Goal: Book appointment/travel/reservation

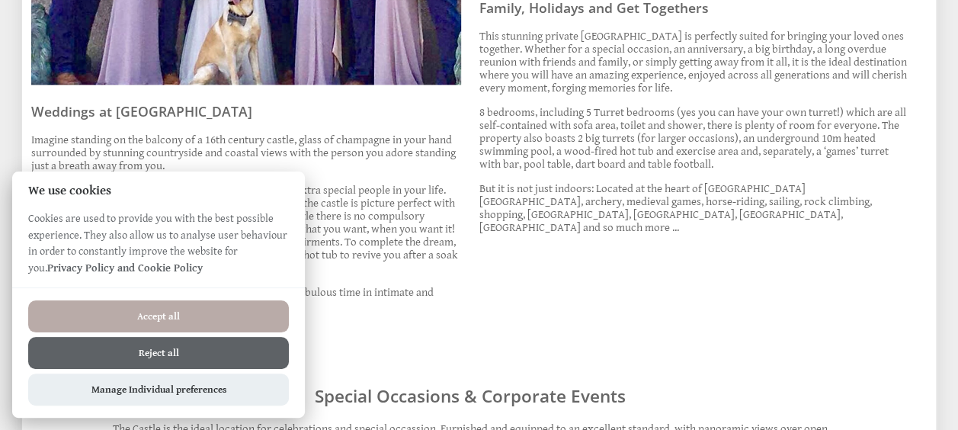
scroll to position [1002, 0]
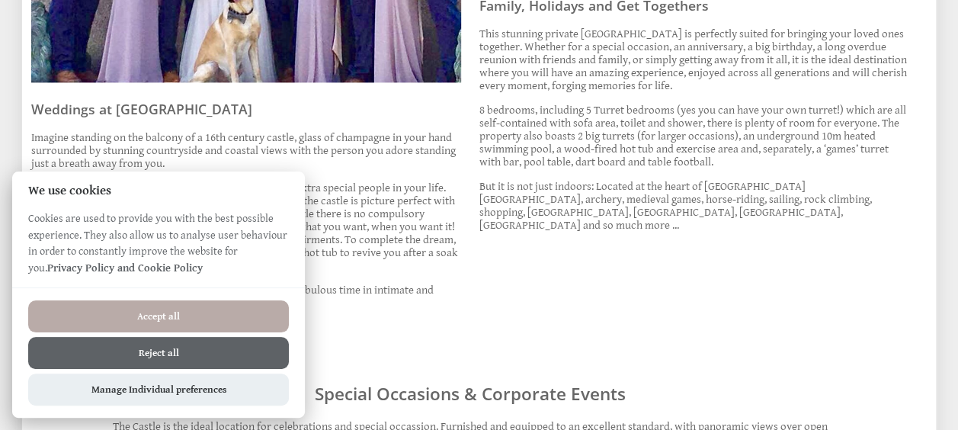
click at [230, 359] on button "Reject all" at bounding box center [158, 353] width 261 height 32
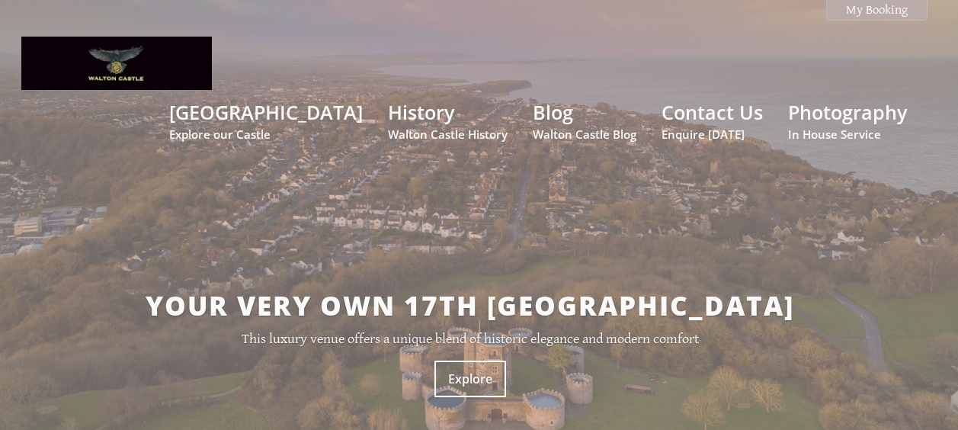
scroll to position [1002, 0]
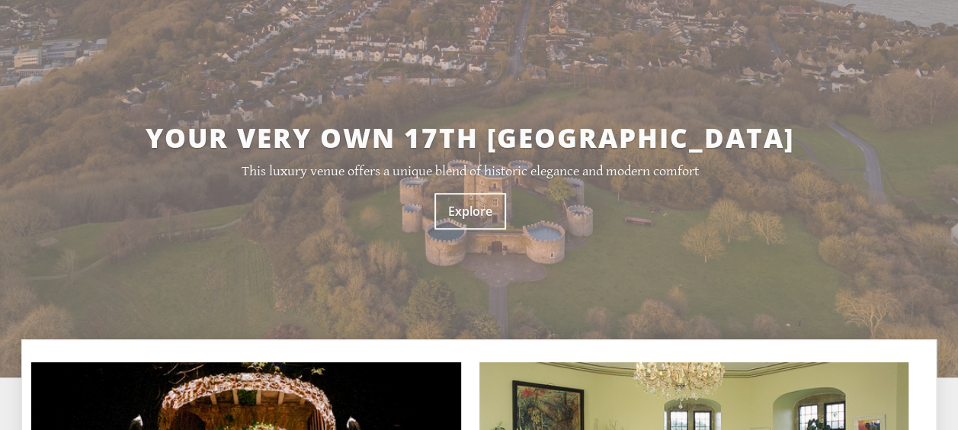
scroll to position [168, 0]
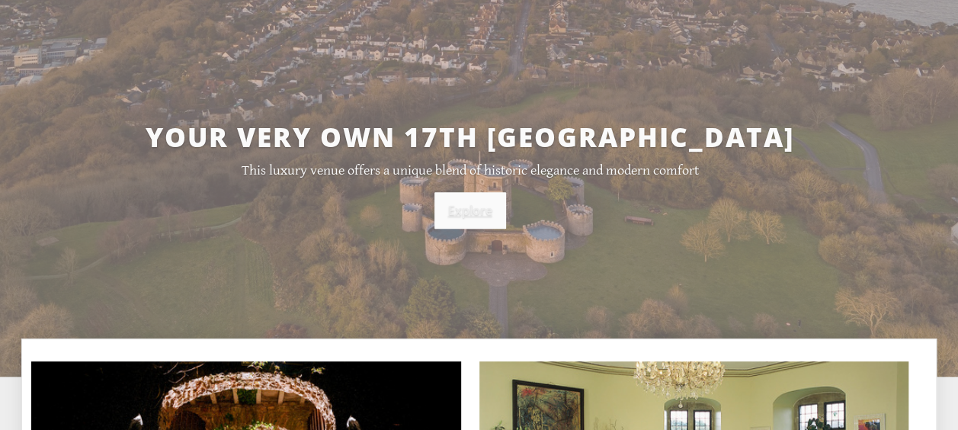
click at [457, 192] on link "Explore" at bounding box center [471, 210] width 72 height 37
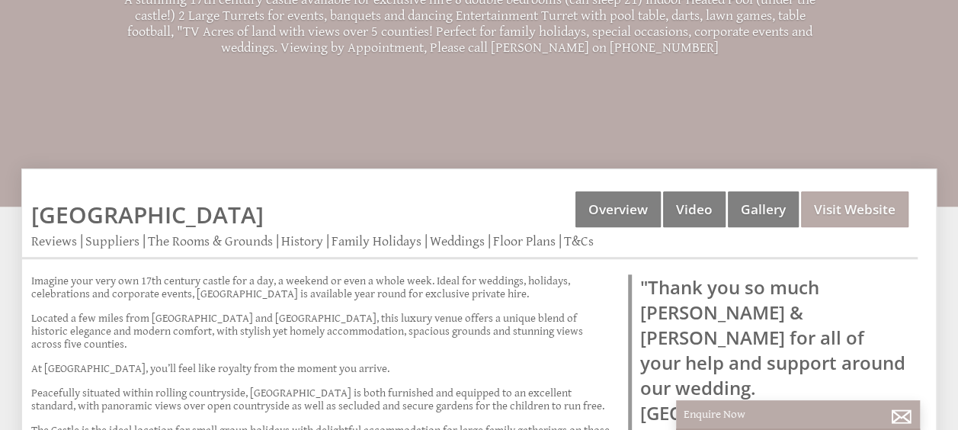
scroll to position [355, 0]
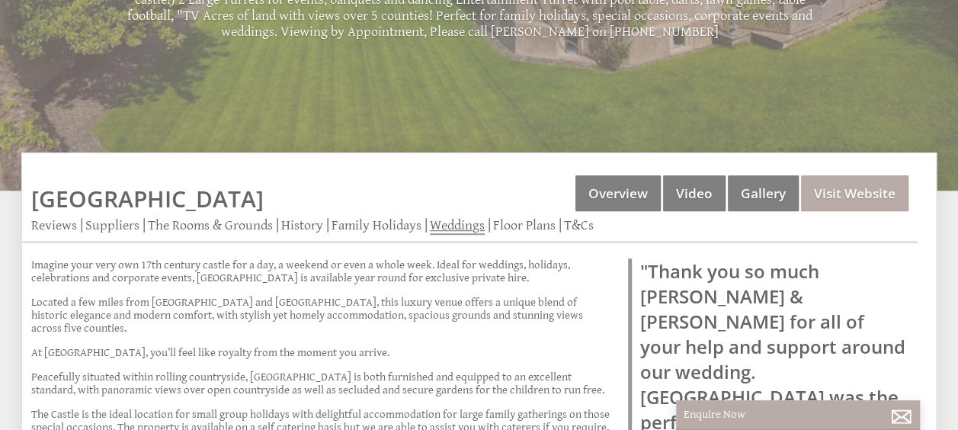
click at [453, 217] on link "Weddings" at bounding box center [457, 226] width 55 height 18
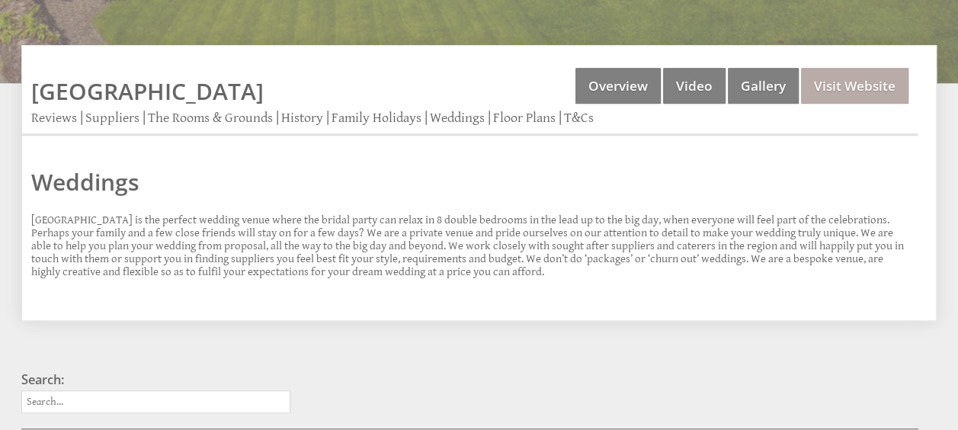
scroll to position [463, 0]
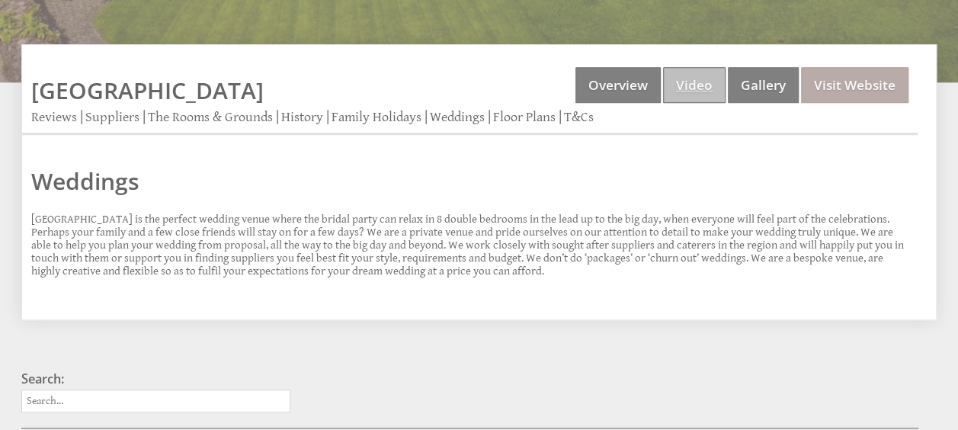
click at [691, 67] on link "Video" at bounding box center [694, 85] width 63 height 36
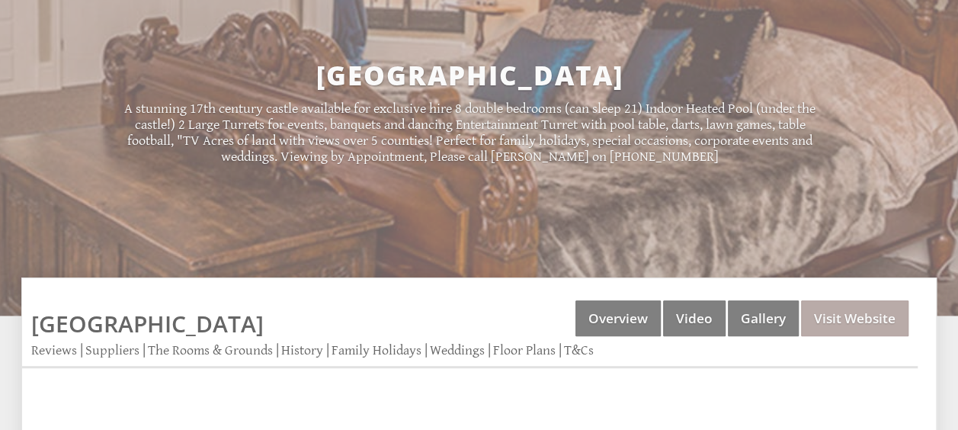
scroll to position [236, 0]
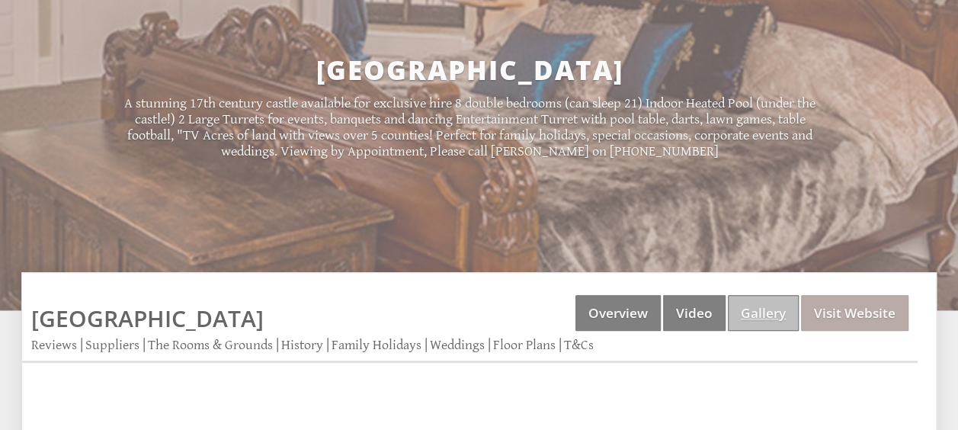
click at [740, 295] on link "Gallery" at bounding box center [763, 313] width 71 height 36
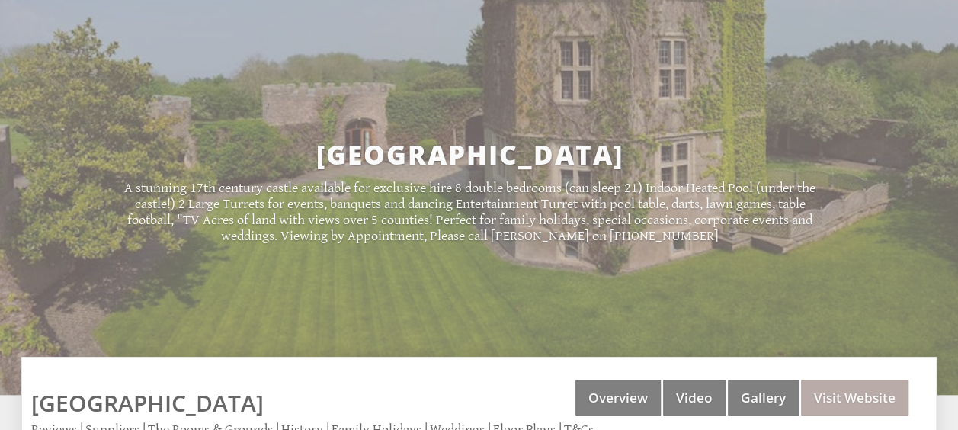
scroll to position [152, 0]
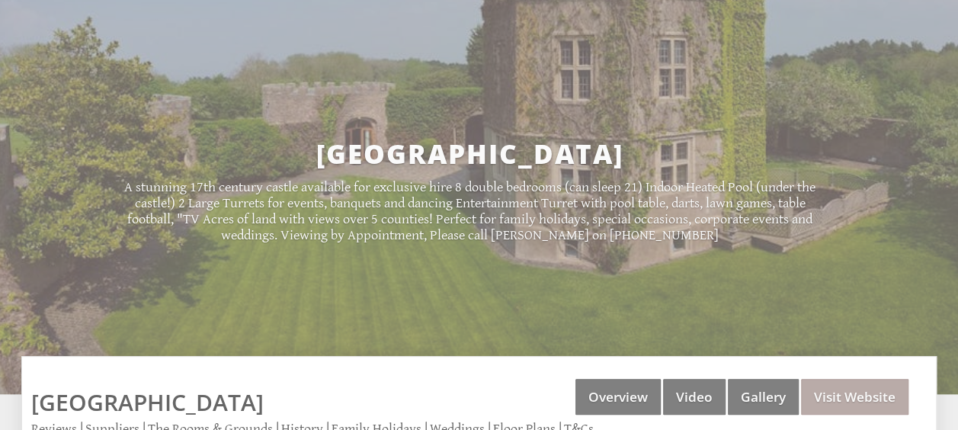
click at [131, 421] on link "Suppliers" at bounding box center [112, 430] width 54 height 18
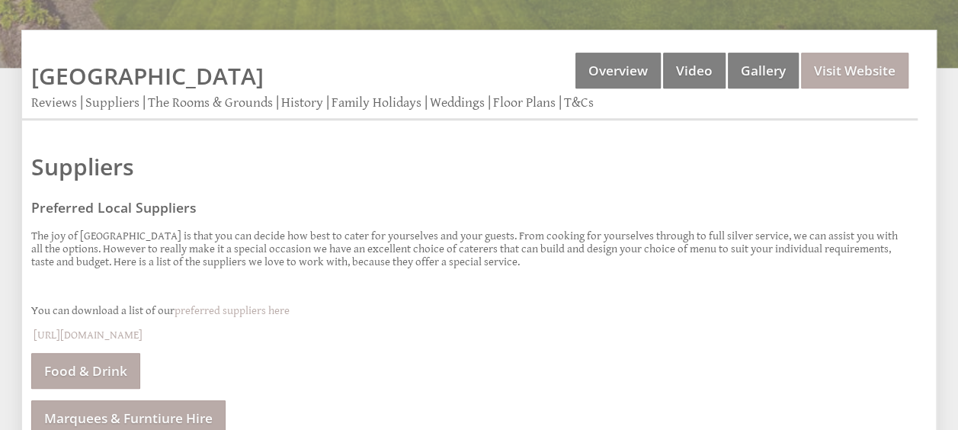
scroll to position [638, 0]
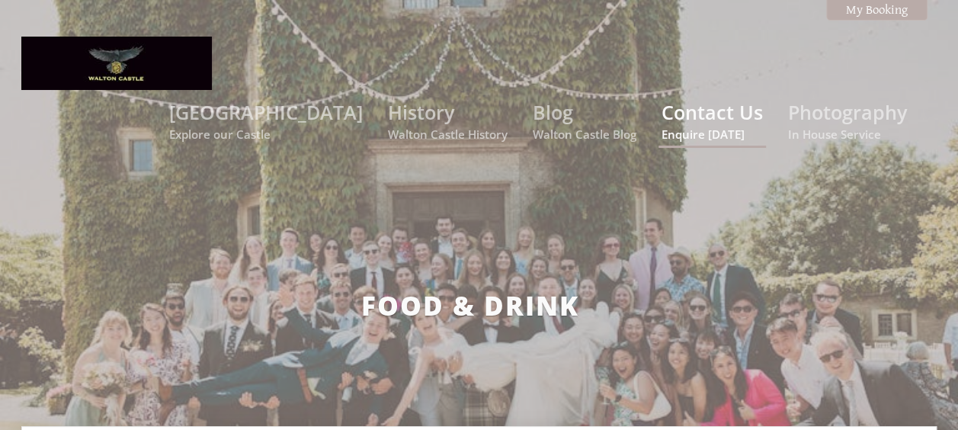
click at [716, 99] on link "Contact Us Enquire today" at bounding box center [712, 120] width 101 height 43
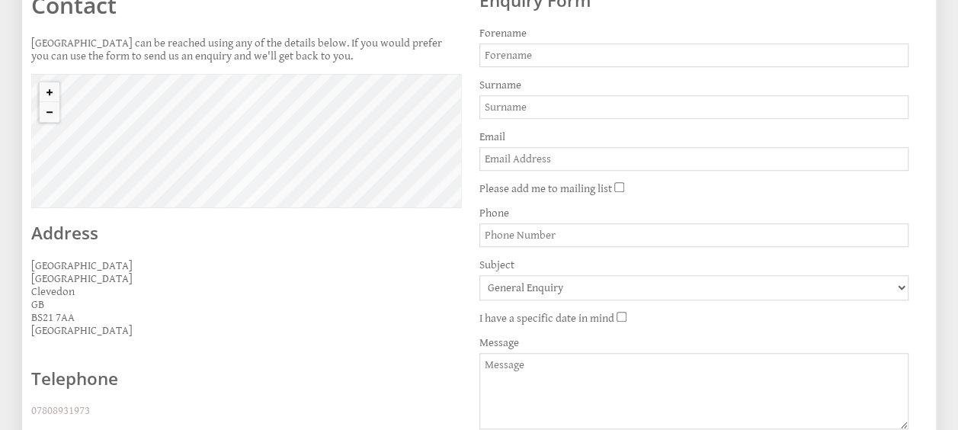
scroll to position [510, 0]
